Goal: Information Seeking & Learning: Learn about a topic

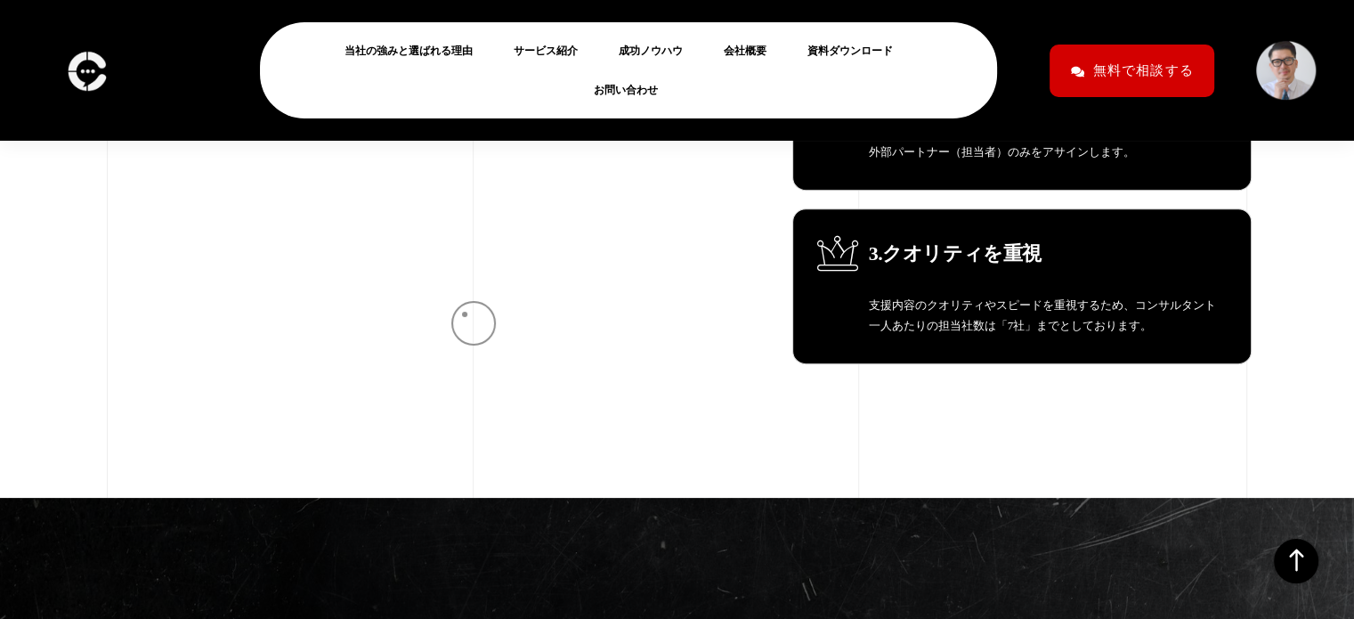
scroll to position [722, 0]
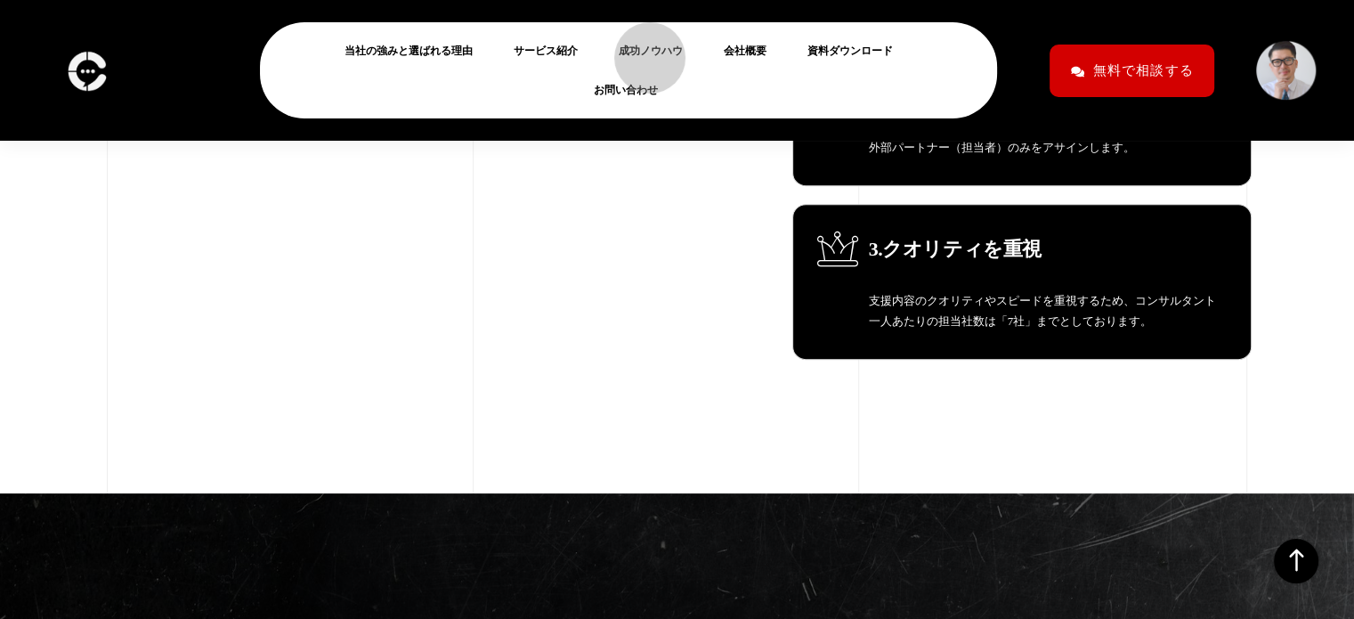
click at [641, 49] on link "成功ノウハウ" at bounding box center [658, 50] width 78 height 21
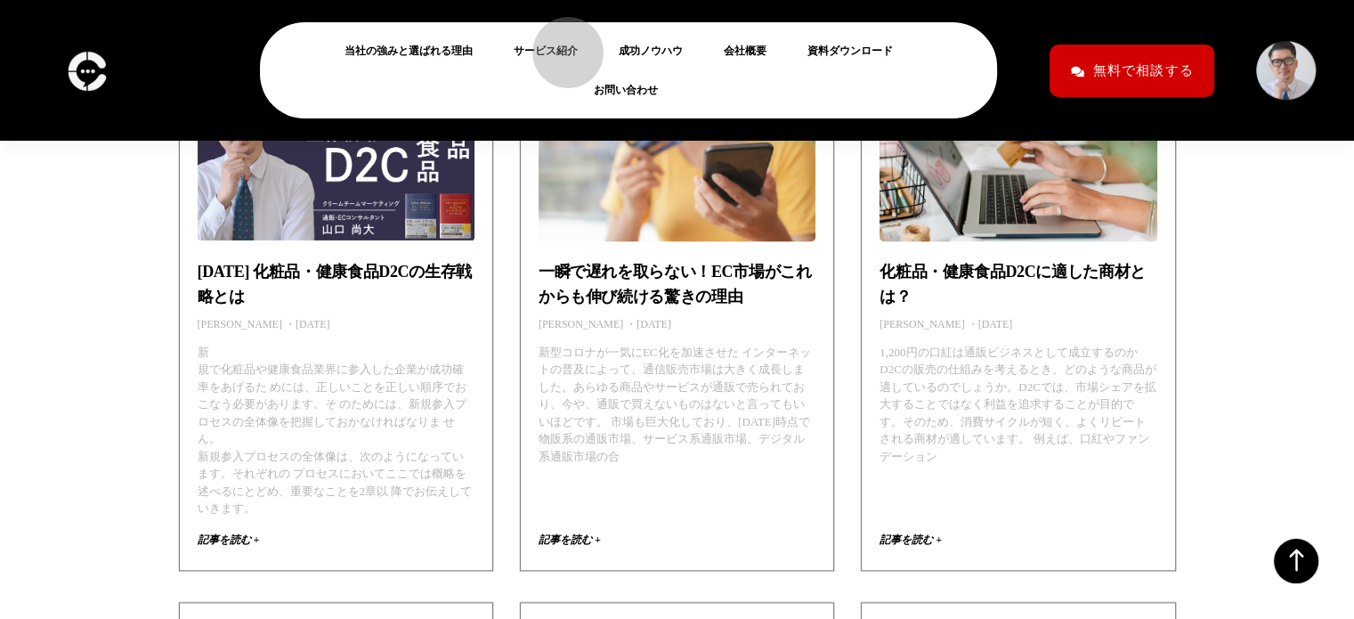
scroll to position [8555, 0]
click at [553, 51] on link "サービス紹介" at bounding box center [553, 50] width 78 height 21
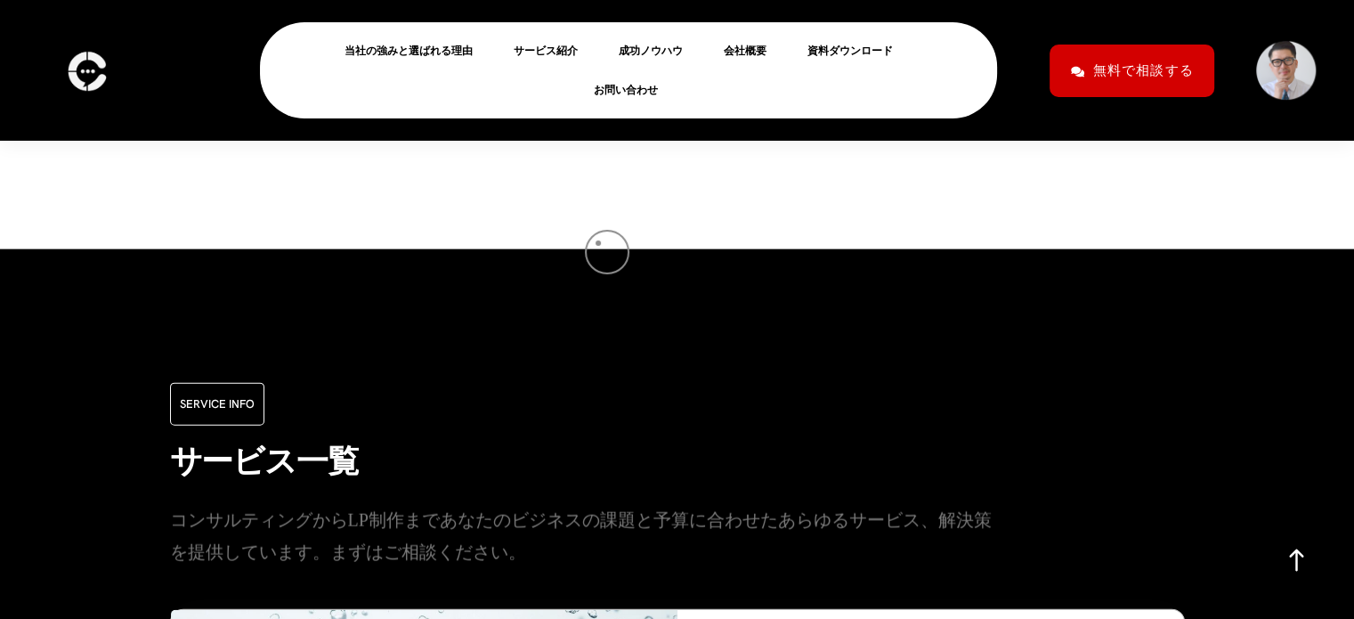
scroll to position [4049, 0]
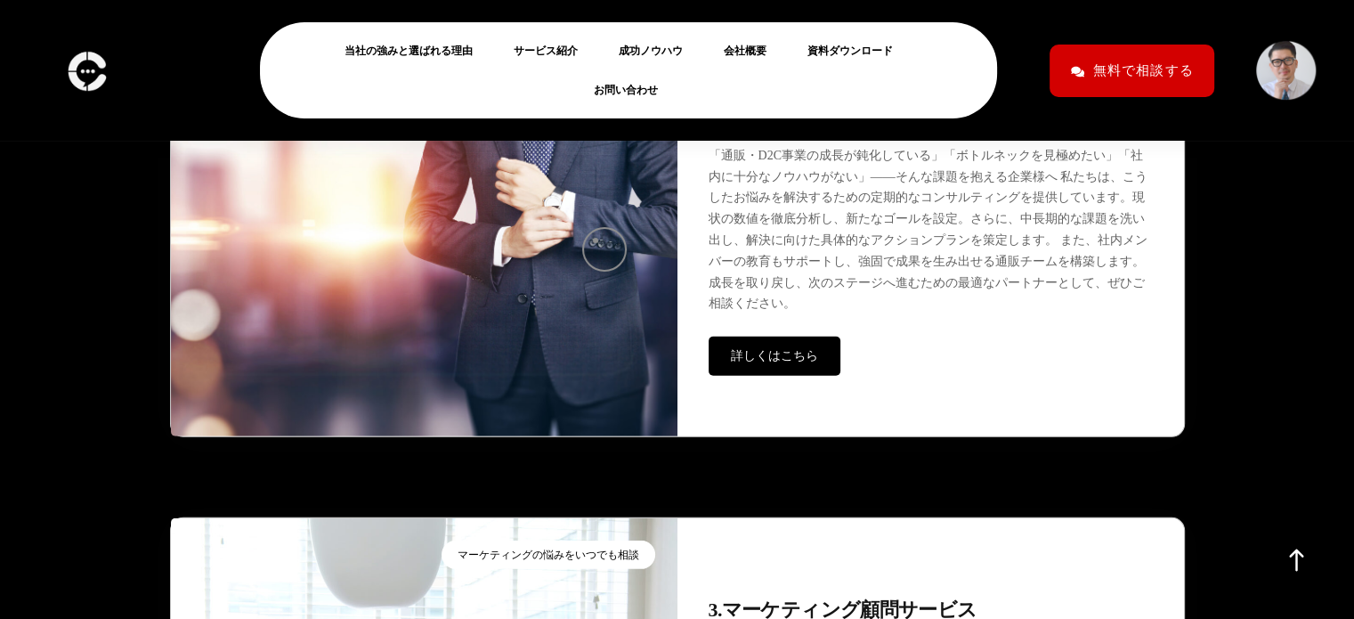
click at [596, 240] on img at bounding box center [424, 236] width 507 height 401
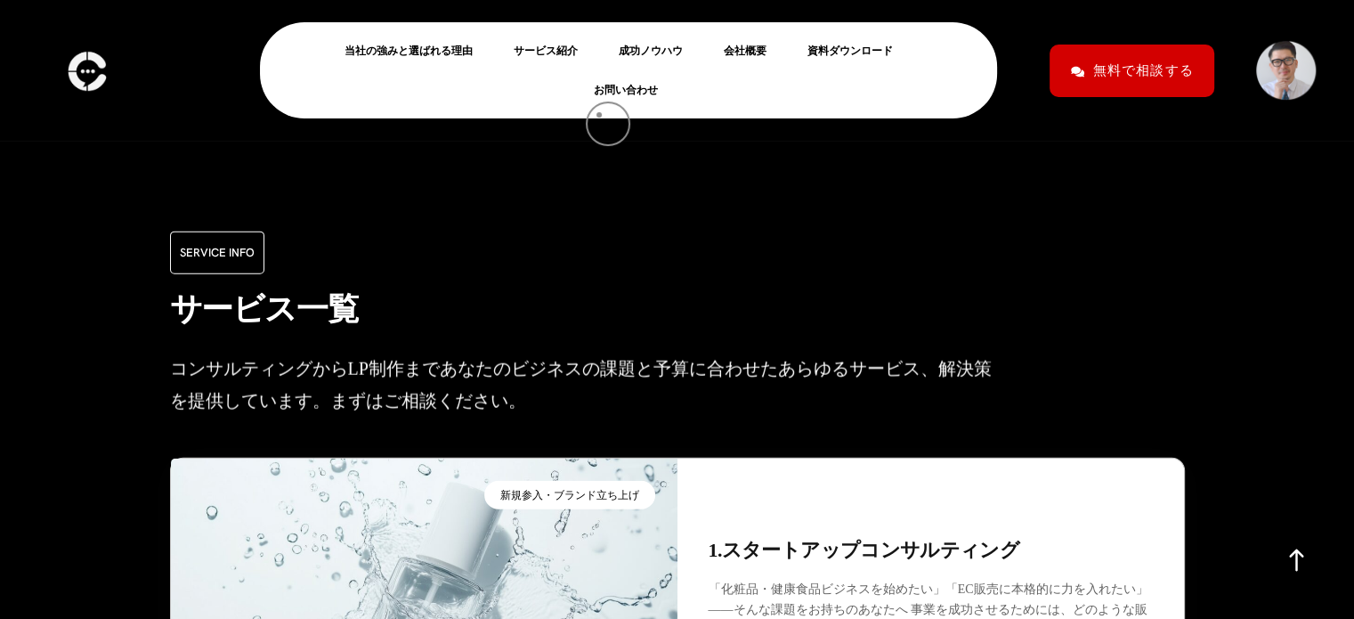
scroll to position [4198, 0]
click at [423, 53] on link "当社の強みと選ばれる理由" at bounding box center [415, 50] width 142 height 21
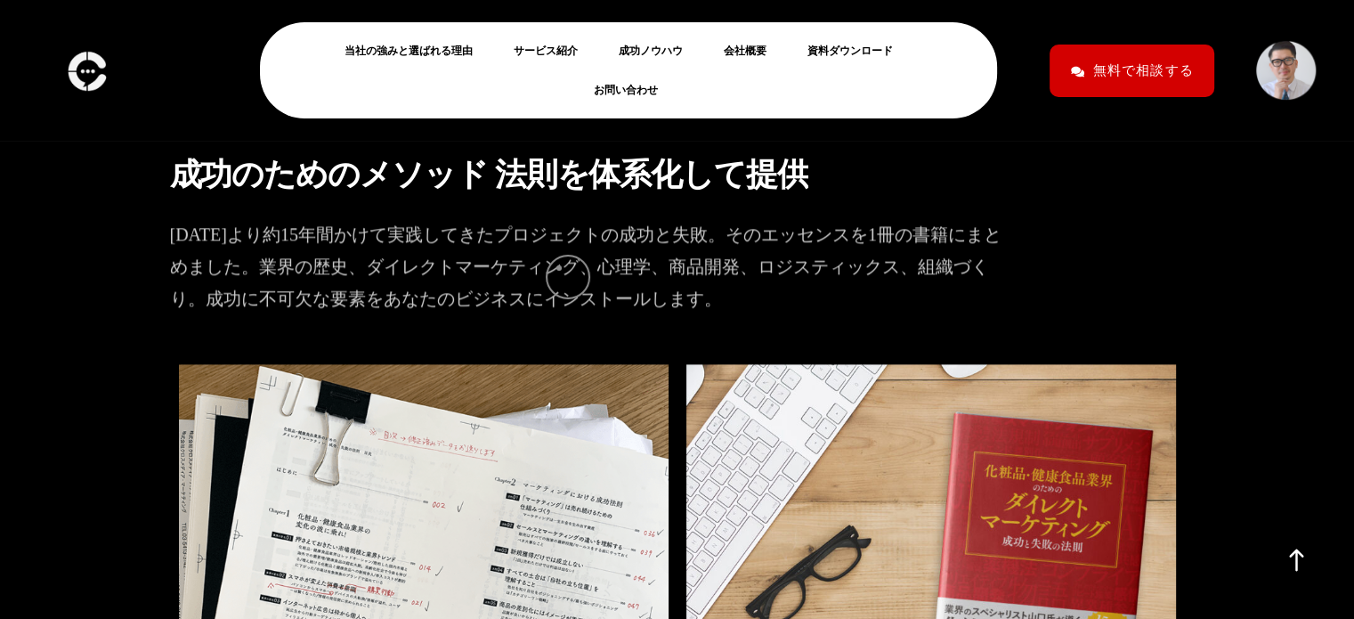
scroll to position [2300, 0]
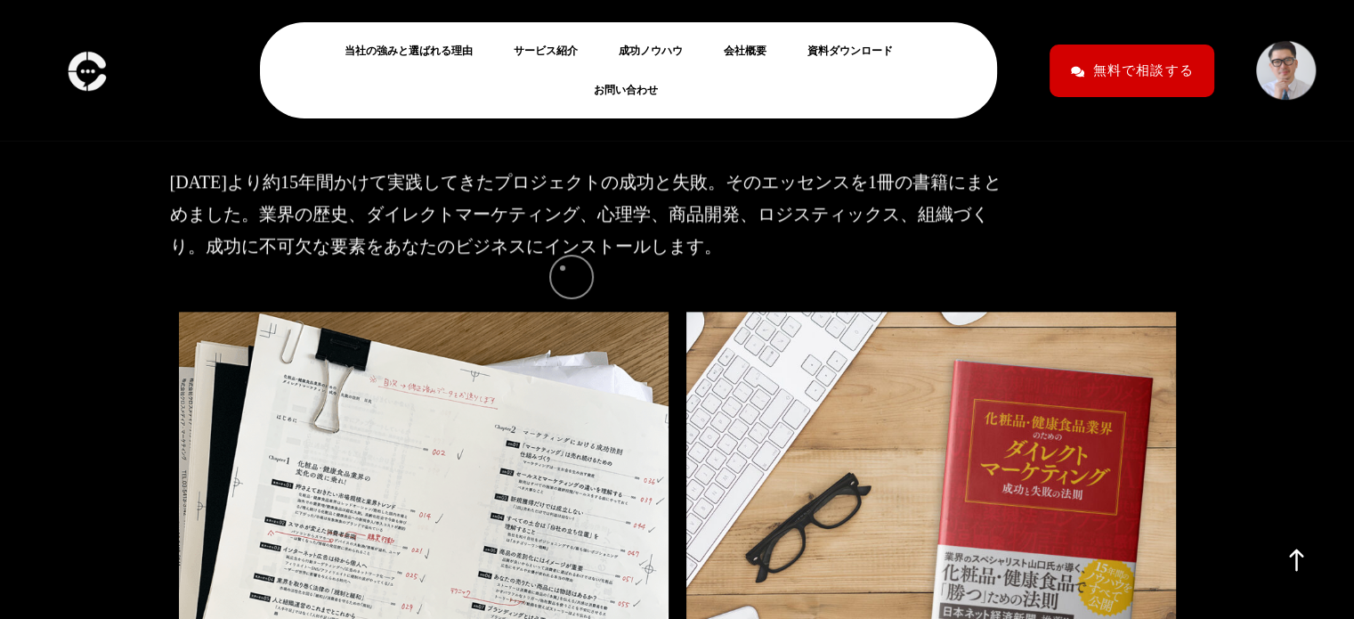
click at [563, 262] on p "2006年より約15年間かけて実践してきたプロジェクトの成功と失敗。そのエッセンスを1冊の書籍にまとめました。業界の歴史、ダイレクトマーケティング、心理学、商…" at bounding box center [588, 214] width 837 height 96
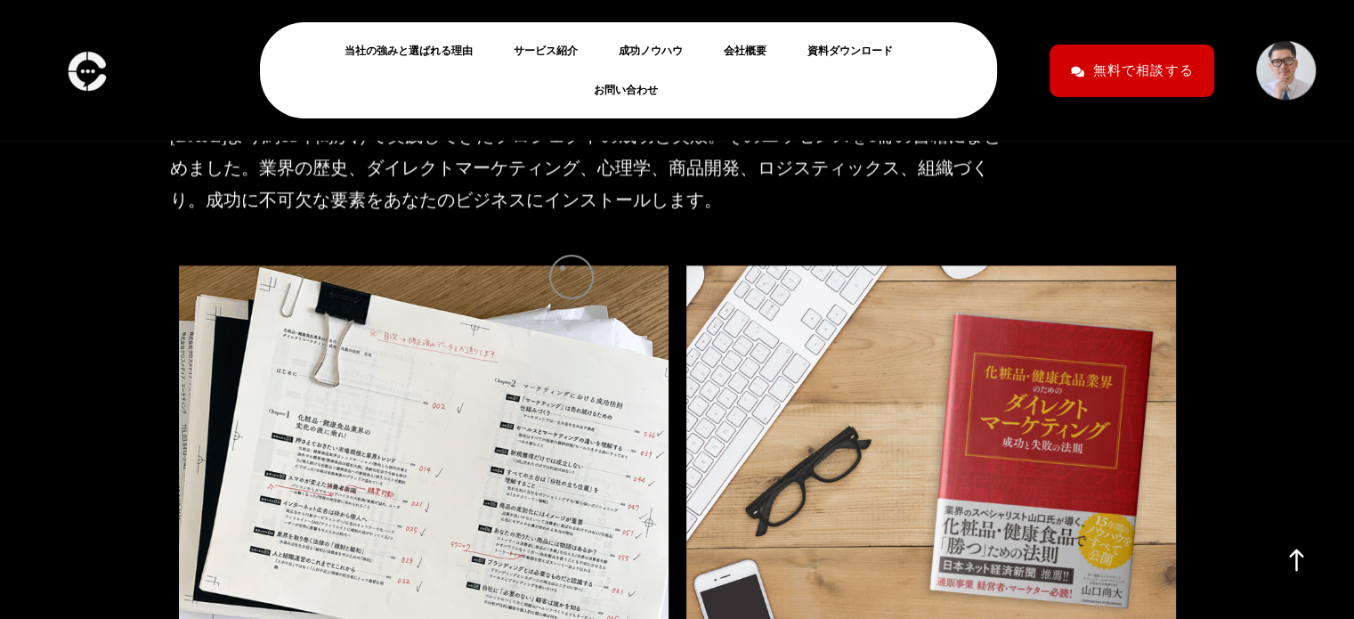
scroll to position [2391, 0]
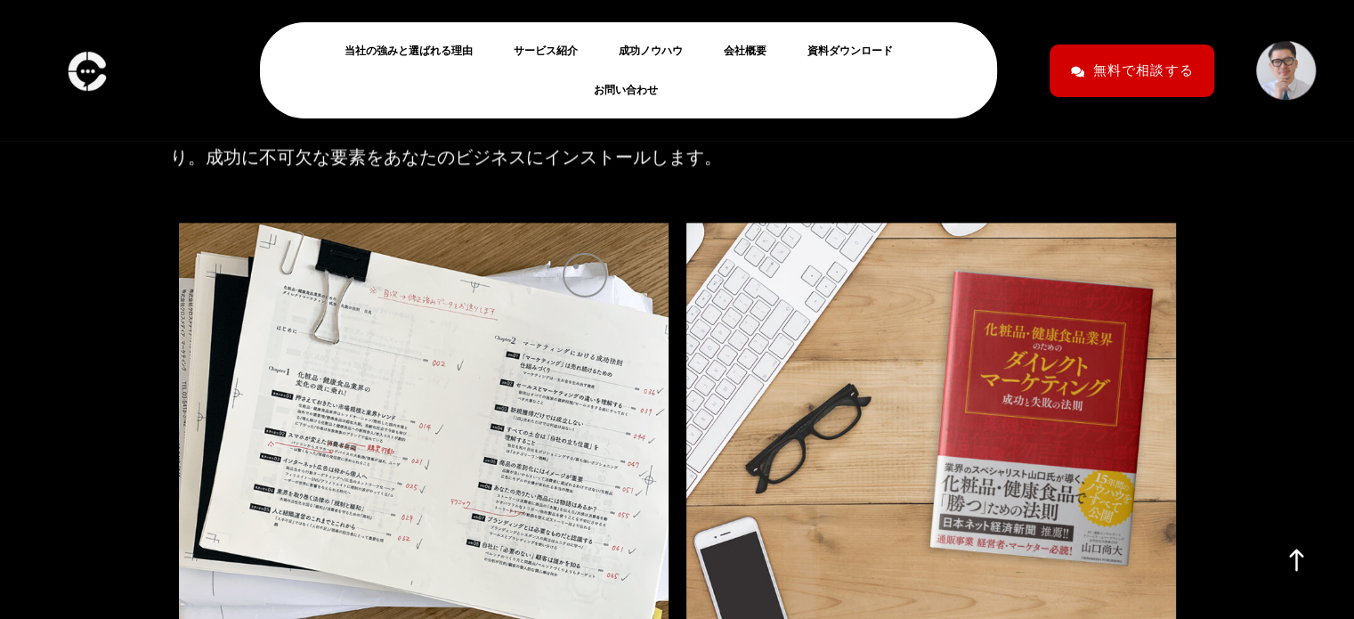
click at [576, 266] on img at bounding box center [424, 443] width 490 height 440
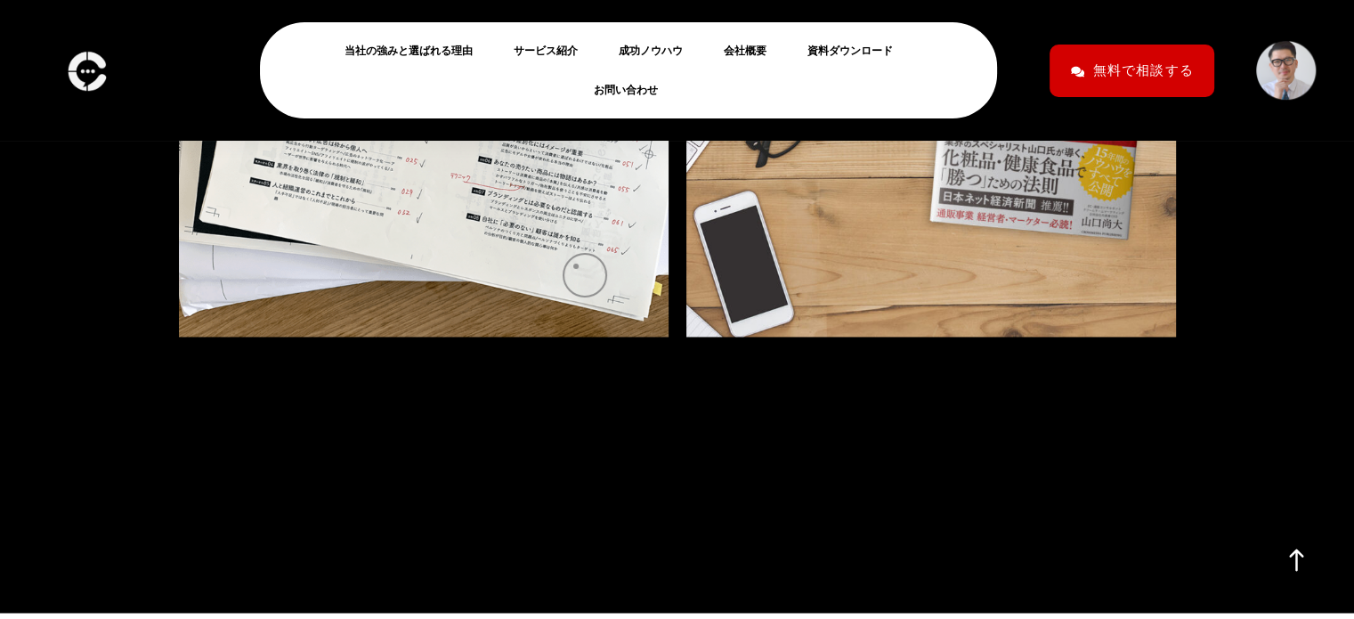
click at [576, 266] on img at bounding box center [424, 117] width 490 height 440
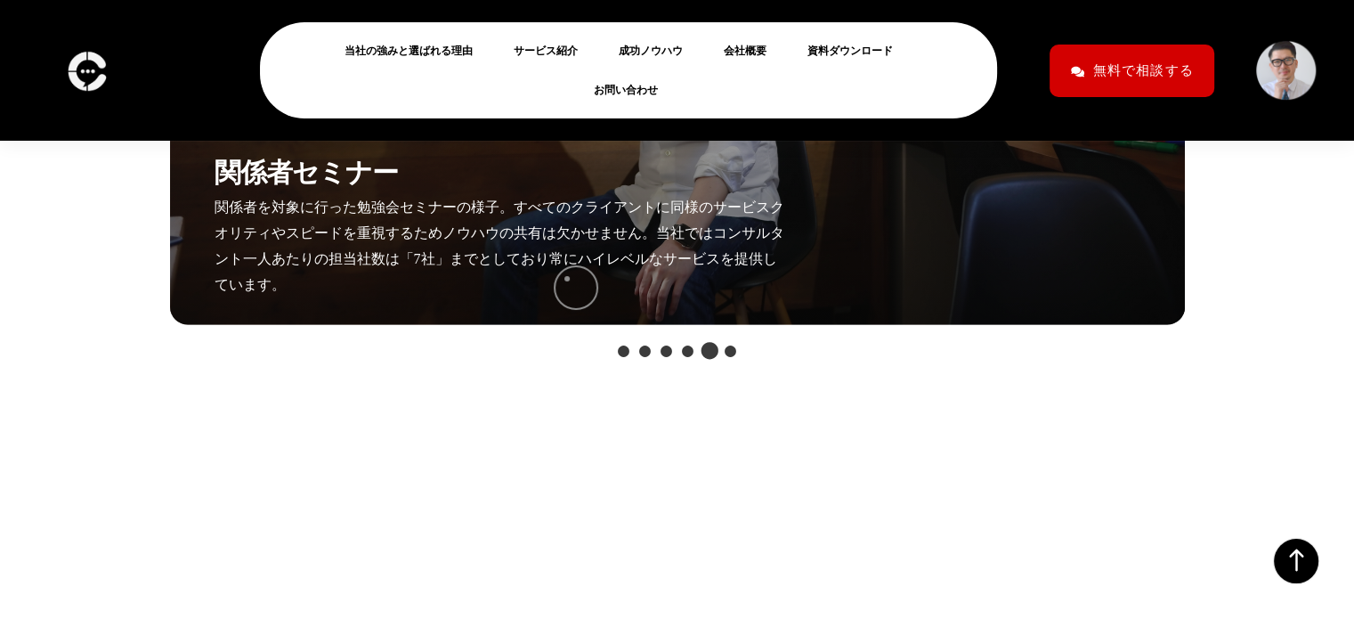
scroll to position [4769, 0]
